Goal: Task Accomplishment & Management: Manage account settings

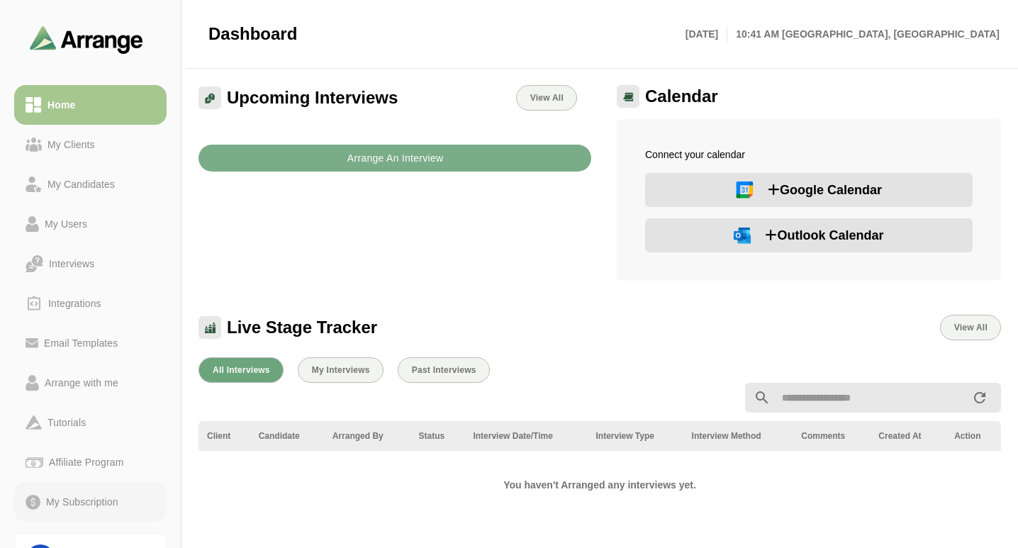
click at [69, 500] on div "My Subscription" at bounding box center [82, 501] width 84 height 17
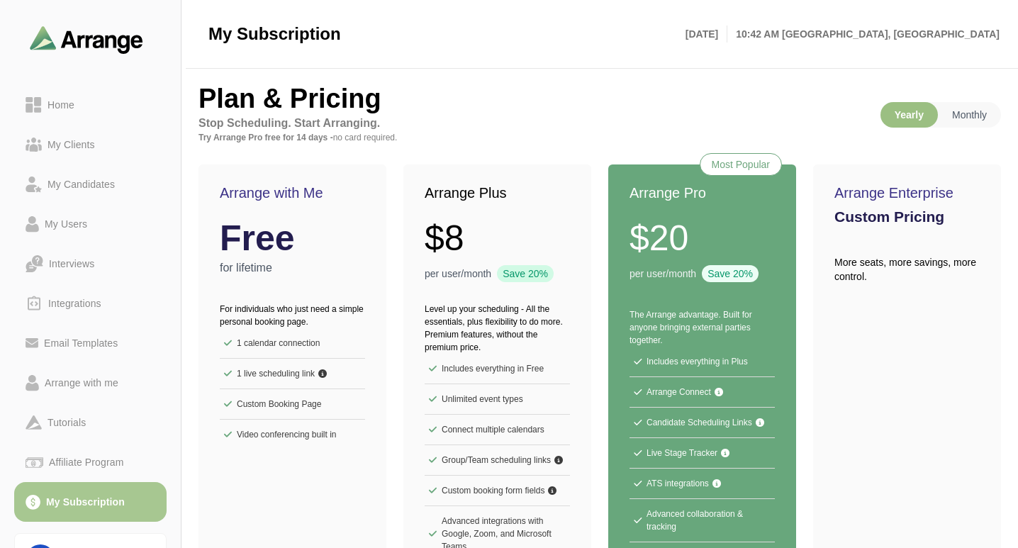
click at [389, 237] on div "Arrange with Me Free for lifetime For individuals who just need a simple person…" at bounding box center [599, 398] width 802 height 468
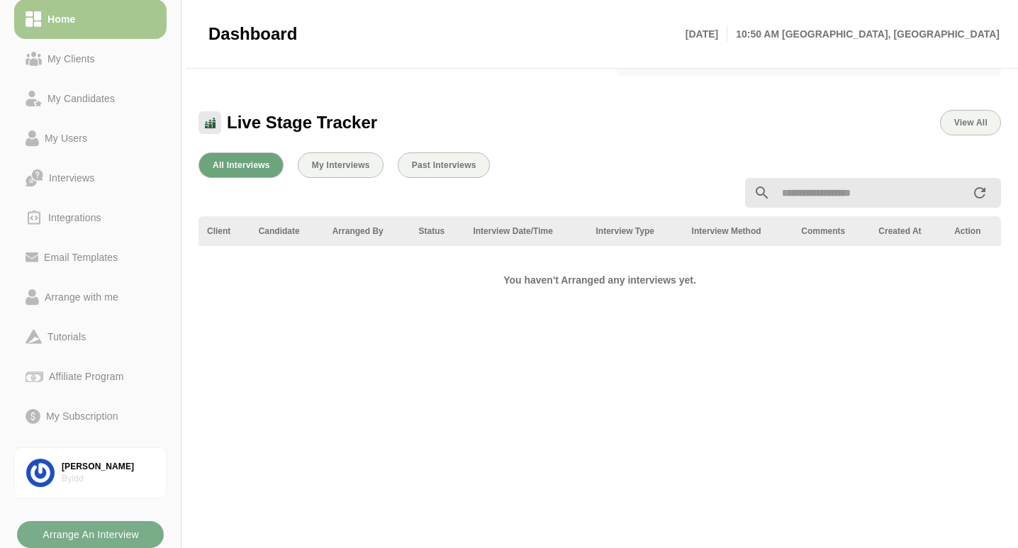
scroll to position [213, 0]
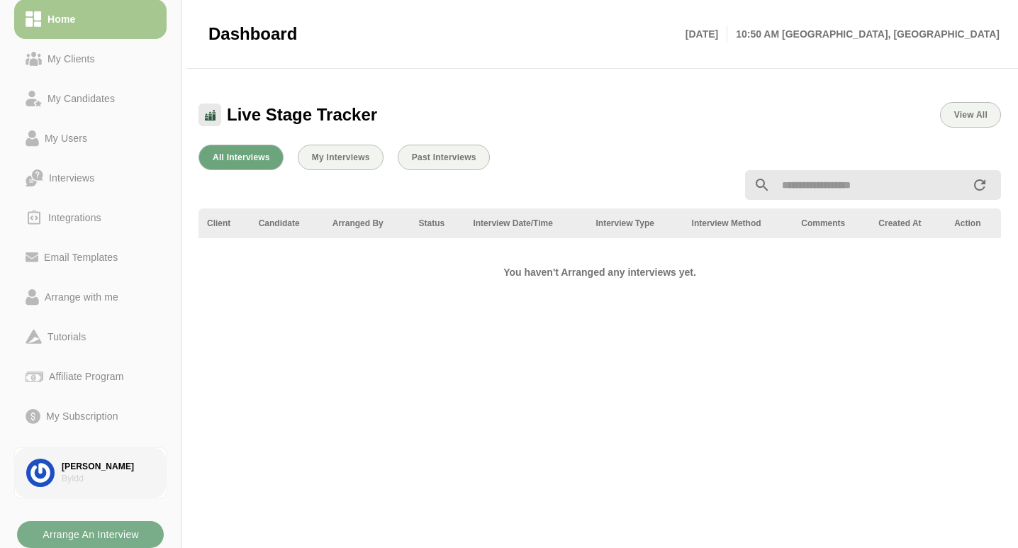
click at [87, 463] on div "[PERSON_NAME]" at bounding box center [108, 467] width 93 height 12
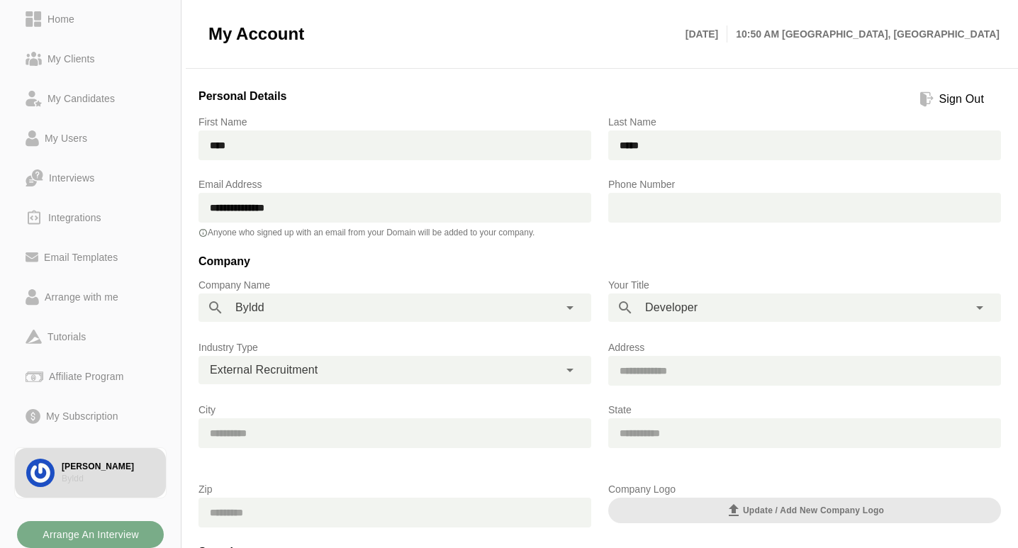
click at [955, 99] on div "Sign Out" at bounding box center [961, 99] width 56 height 17
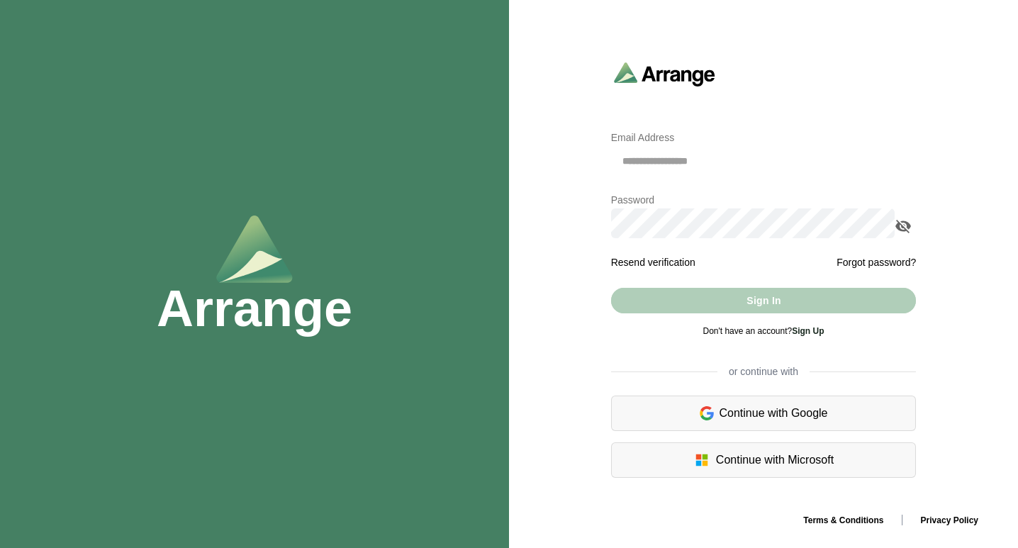
click at [653, 157] on input "email" at bounding box center [763, 161] width 305 height 30
type input "**********"
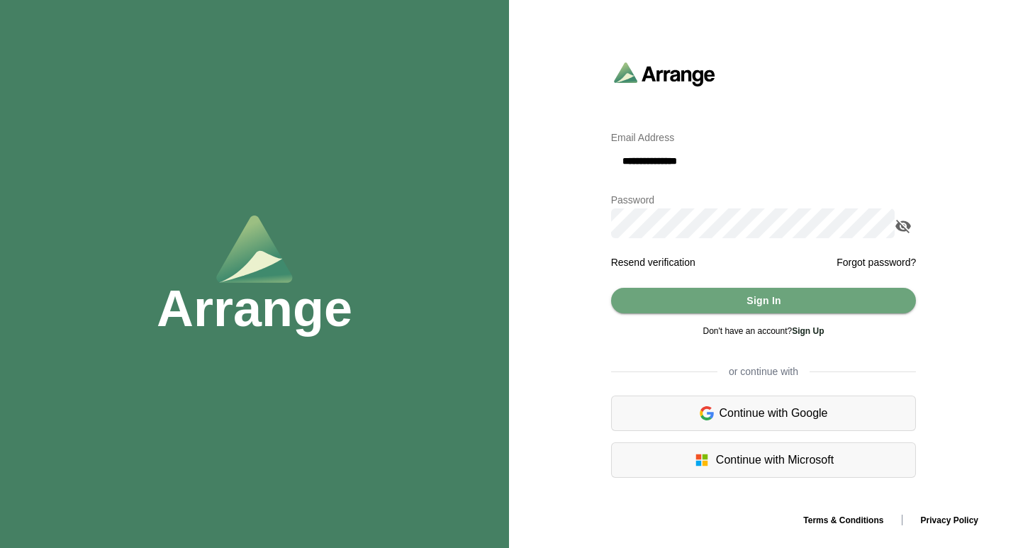
click at [902, 226] on icon "appended action" at bounding box center [902, 226] width 17 height 17
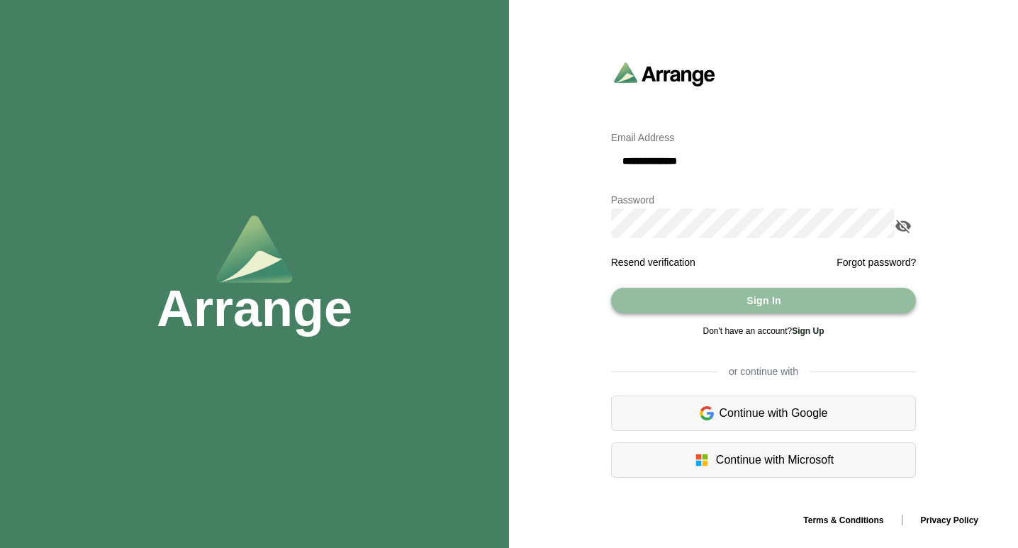
click at [763, 303] on span "Sign In" at bounding box center [763, 300] width 35 height 27
